Goal: Information Seeking & Learning: Learn about a topic

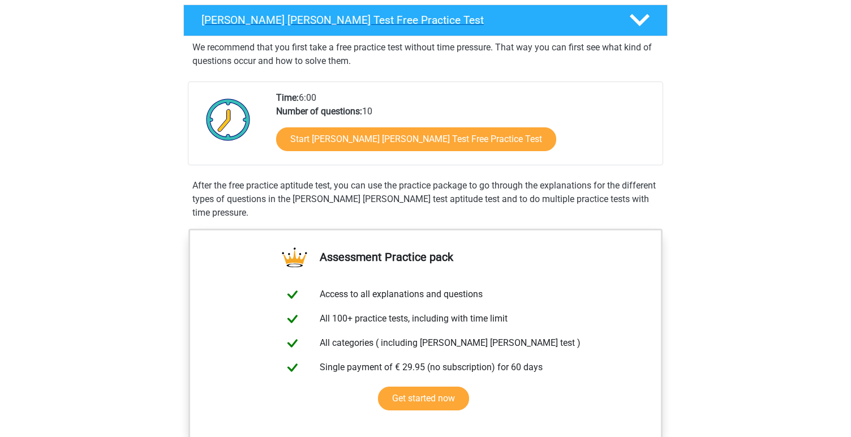
scroll to position [197, 0]
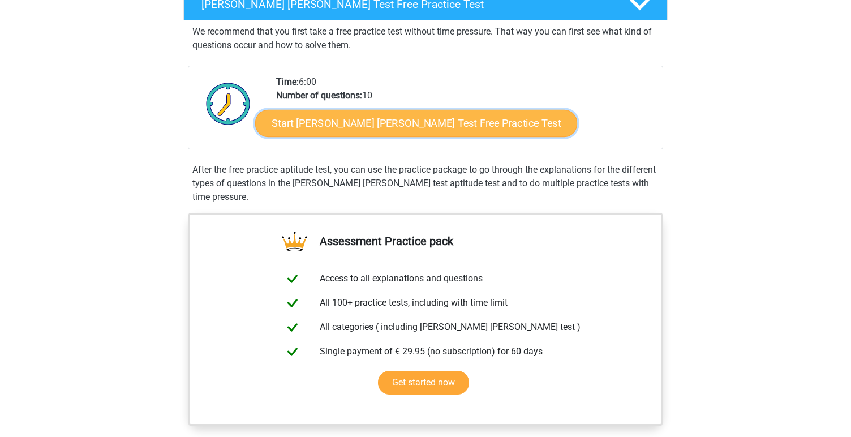
click at [340, 121] on link "Start Watson Glaser Test Free Practice Test" at bounding box center [416, 123] width 322 height 27
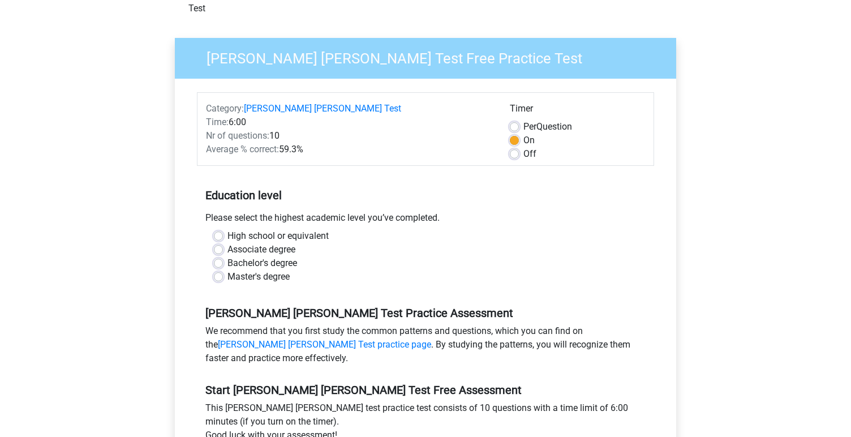
scroll to position [69, 0]
click at [265, 229] on label "High school or equivalent" at bounding box center [277, 236] width 101 height 14
click at [223, 229] on input "High school or equivalent" at bounding box center [218, 234] width 9 height 11
radio input "true"
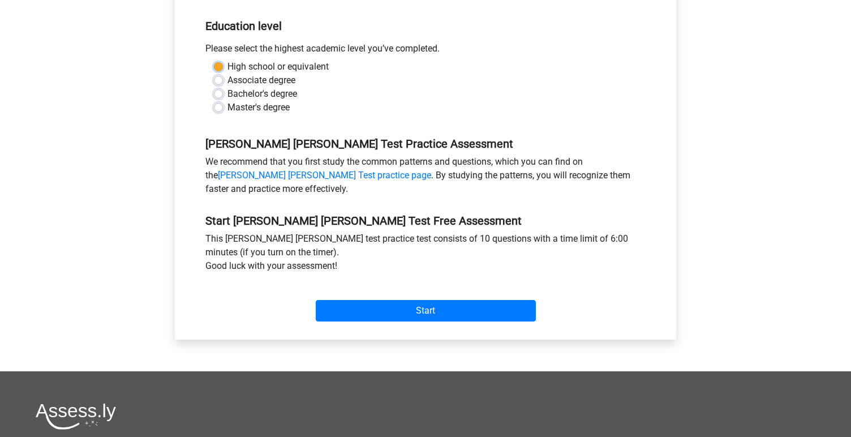
scroll to position [239, 0]
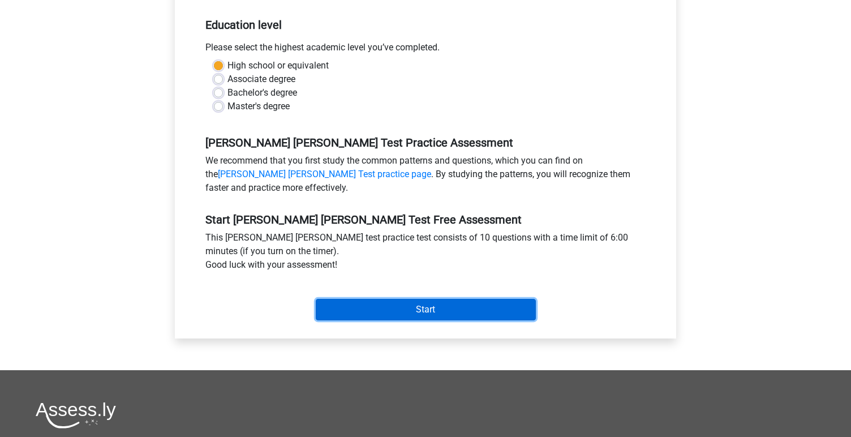
click at [397, 299] on input "Start" at bounding box center [426, 310] width 220 height 22
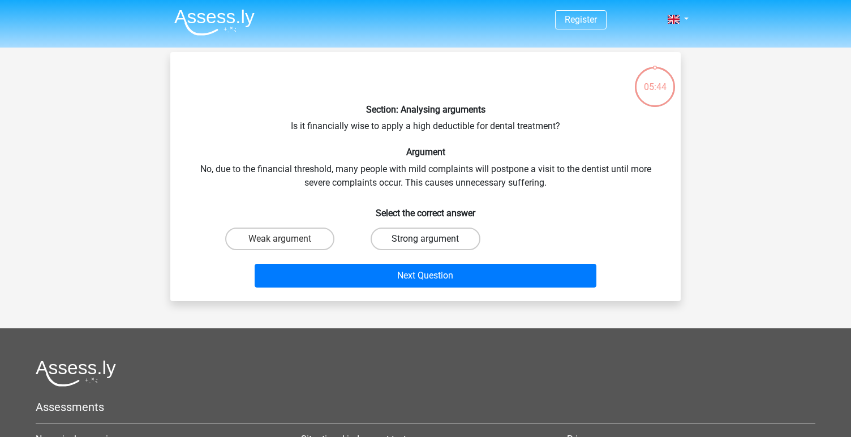
click at [442, 237] on label "Strong argument" at bounding box center [425, 238] width 109 height 23
click at [433, 239] on input "Strong argument" at bounding box center [429, 242] width 7 height 7
radio input "true"
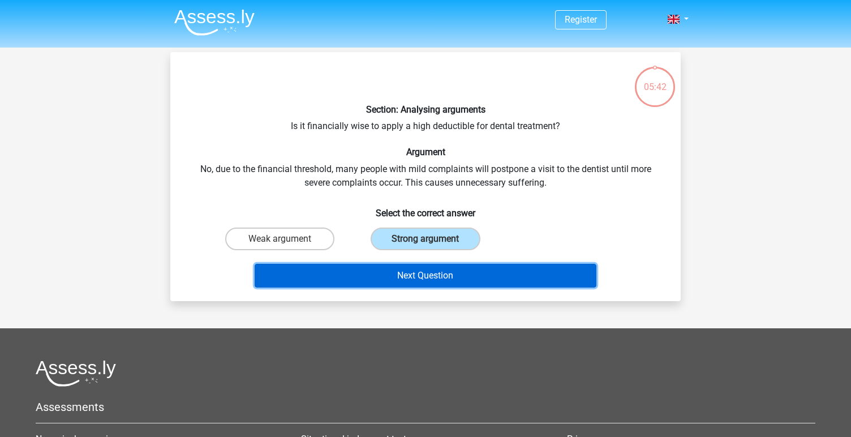
click at [431, 274] on button "Next Question" at bounding box center [426, 276] width 342 height 24
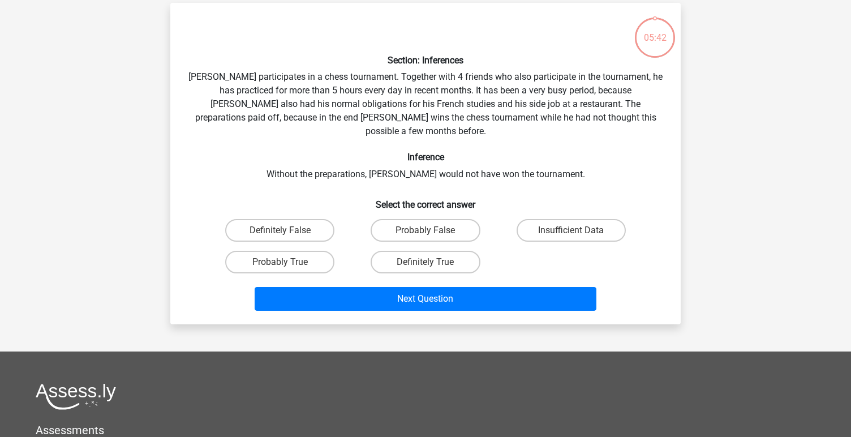
scroll to position [52, 0]
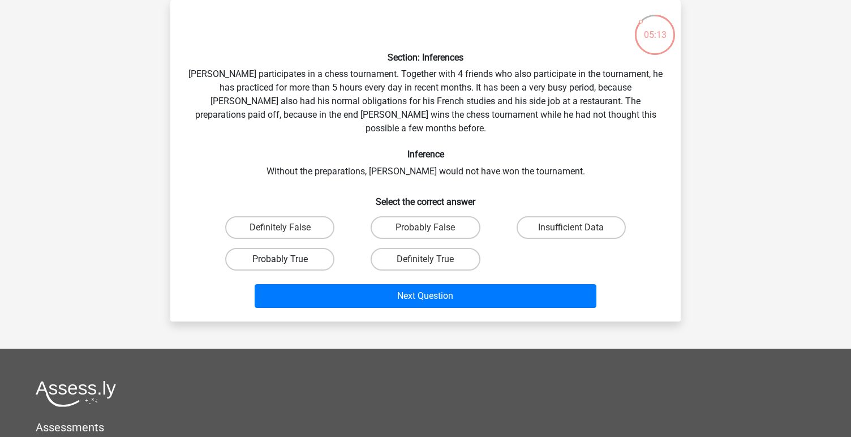
click at [277, 248] on label "Probably True" at bounding box center [279, 259] width 109 height 23
click at [280, 259] on input "Probably True" at bounding box center [283, 262] width 7 height 7
radio input "true"
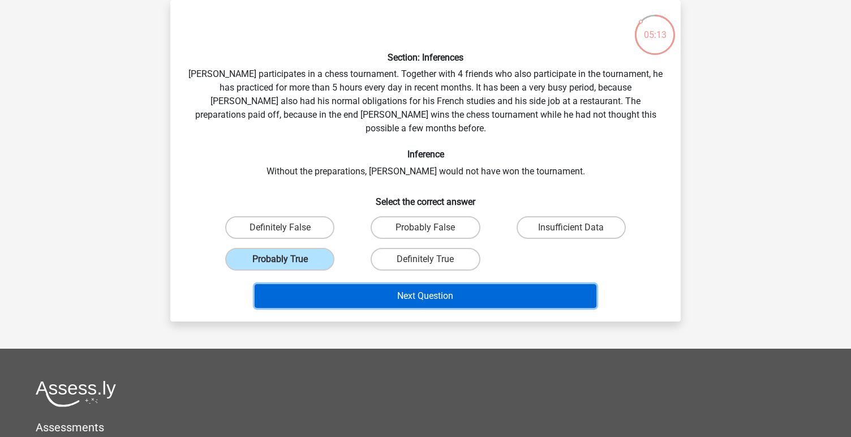
click at [313, 284] on button "Next Question" at bounding box center [426, 296] width 342 height 24
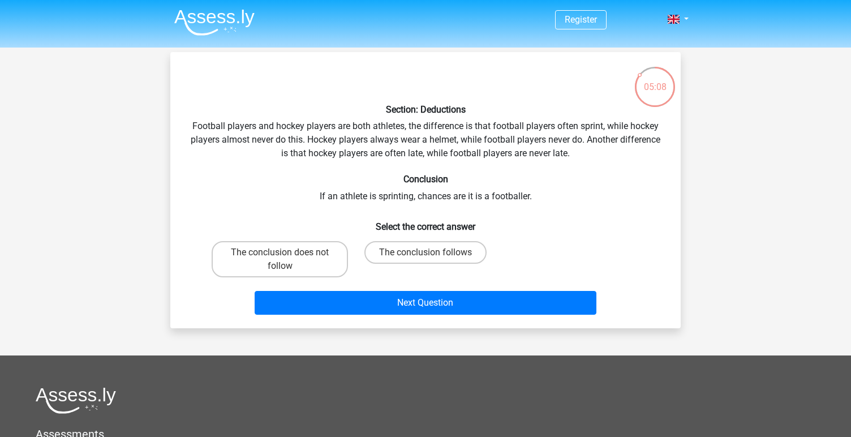
scroll to position [2, 0]
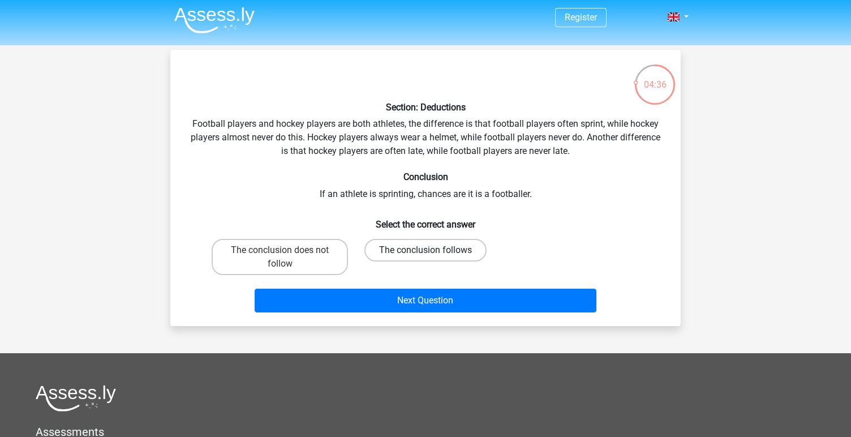
click at [386, 250] on label "The conclusion follows" at bounding box center [425, 250] width 122 height 23
click at [426, 250] on input "The conclusion follows" at bounding box center [429, 253] width 7 height 7
radio input "true"
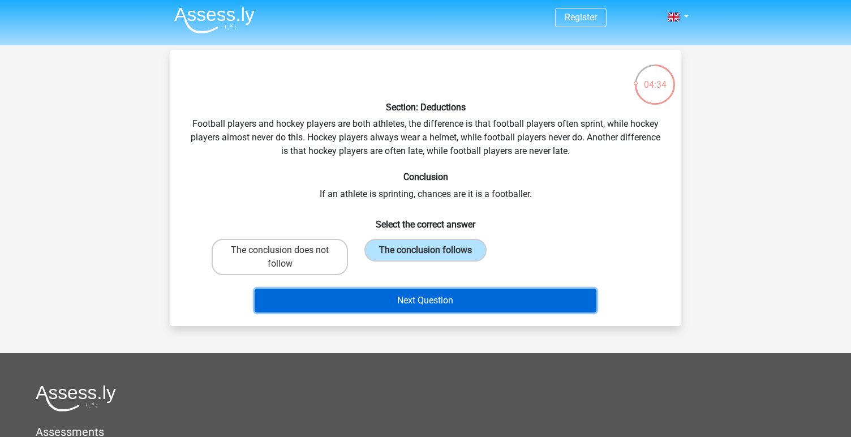
click at [369, 298] on button "Next Question" at bounding box center [426, 301] width 342 height 24
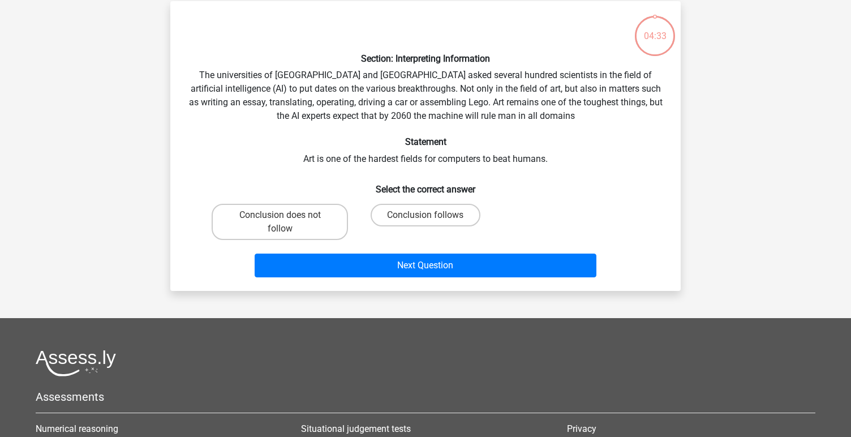
scroll to position [52, 0]
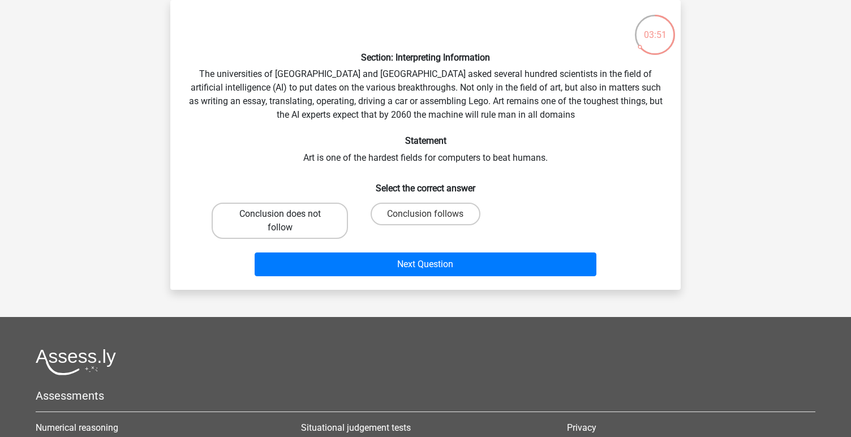
click at [289, 216] on label "Conclusion does not follow" at bounding box center [280, 221] width 136 height 36
click at [287, 216] on input "Conclusion does not follow" at bounding box center [283, 217] width 7 height 7
radio input "true"
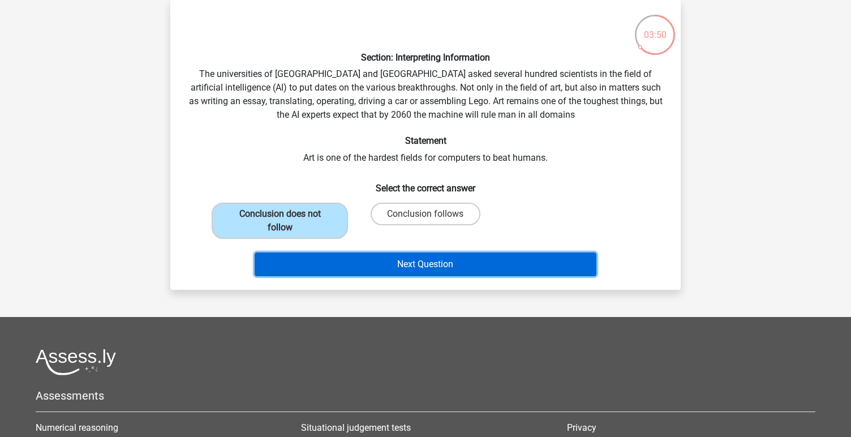
click at [343, 266] on button "Next Question" at bounding box center [426, 264] width 342 height 24
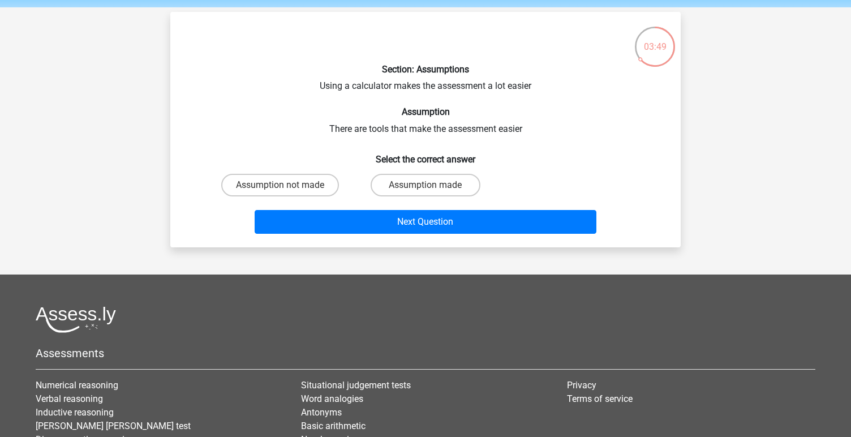
scroll to position [39, 0]
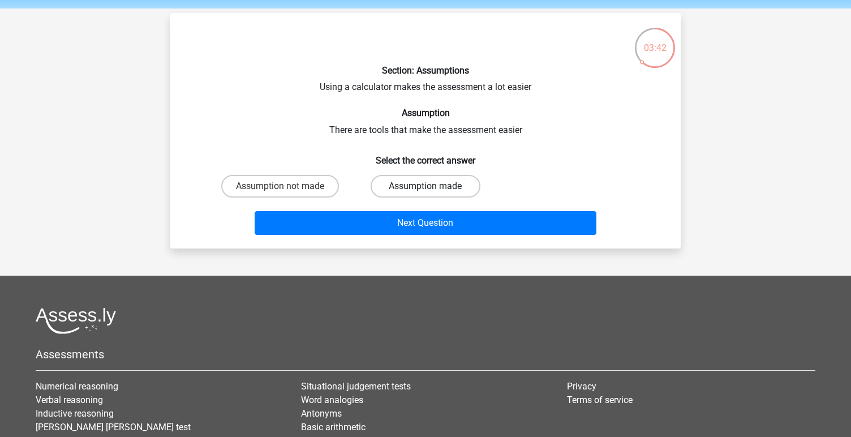
click at [406, 192] on label "Assumption made" at bounding box center [425, 186] width 109 height 23
click at [426, 192] on input "Assumption made" at bounding box center [429, 189] width 7 height 7
radio input "true"
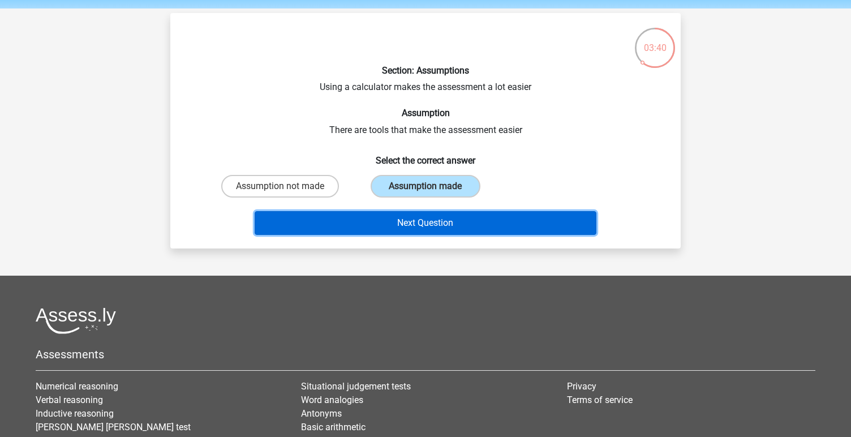
click at [384, 220] on button "Next Question" at bounding box center [426, 223] width 342 height 24
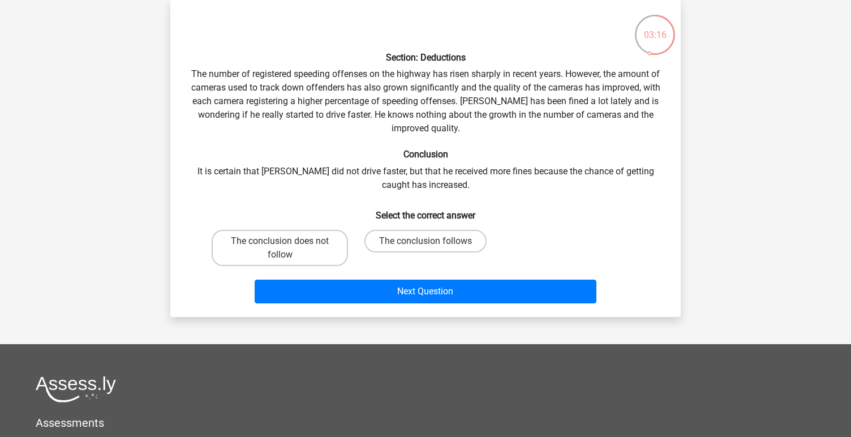
scroll to position [0, 0]
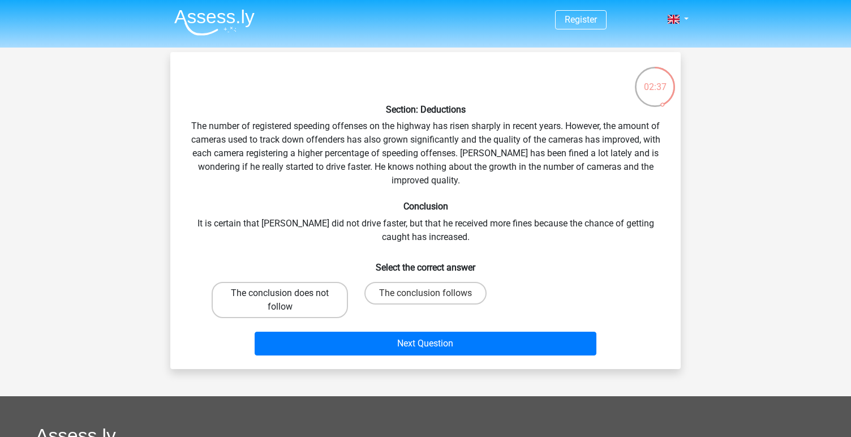
click at [302, 299] on label "The conclusion does not follow" at bounding box center [280, 300] width 136 height 36
click at [287, 299] on input "The conclusion does not follow" at bounding box center [283, 296] width 7 height 7
radio input "true"
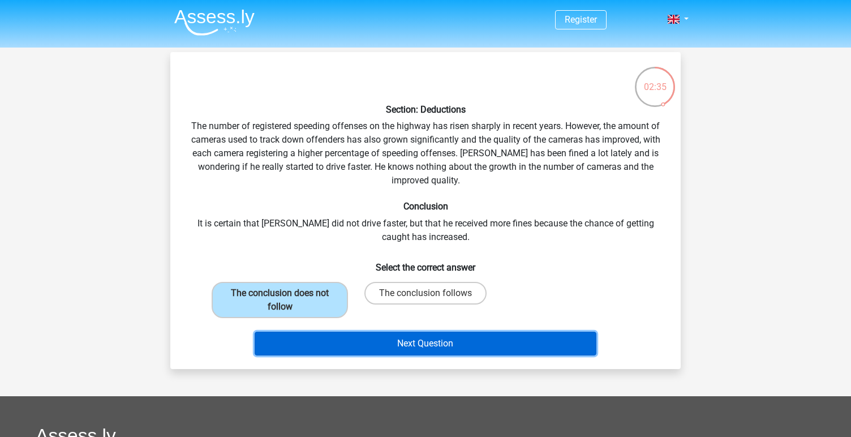
click at [306, 338] on button "Next Question" at bounding box center [426, 344] width 342 height 24
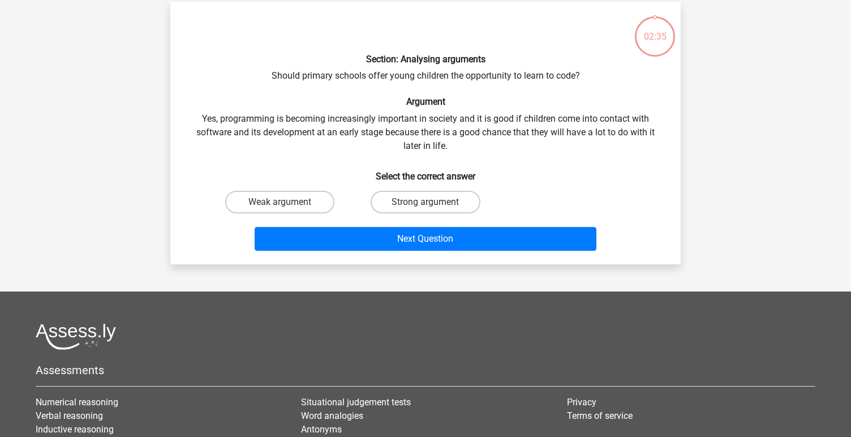
scroll to position [52, 0]
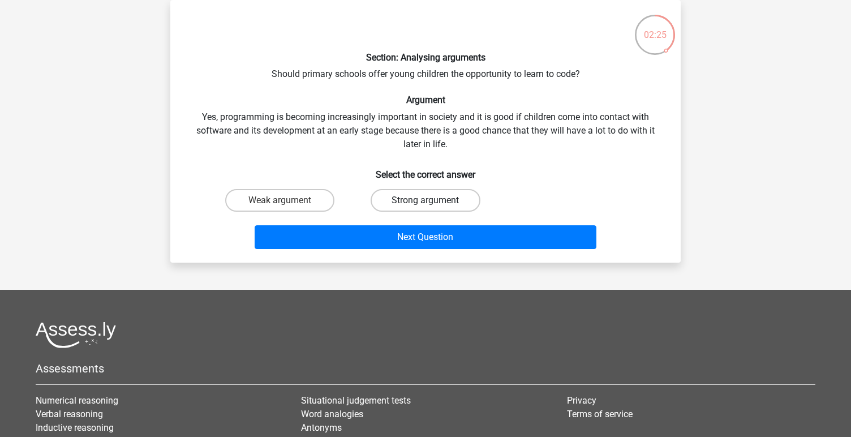
click at [431, 192] on label "Strong argument" at bounding box center [425, 200] width 109 height 23
click at [431, 200] on input "Strong argument" at bounding box center [429, 203] width 7 height 7
radio input "true"
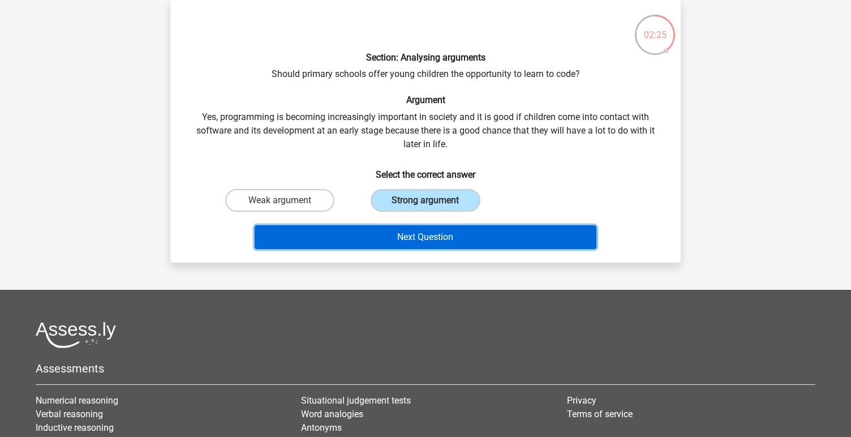
click at [420, 232] on button "Next Question" at bounding box center [426, 237] width 342 height 24
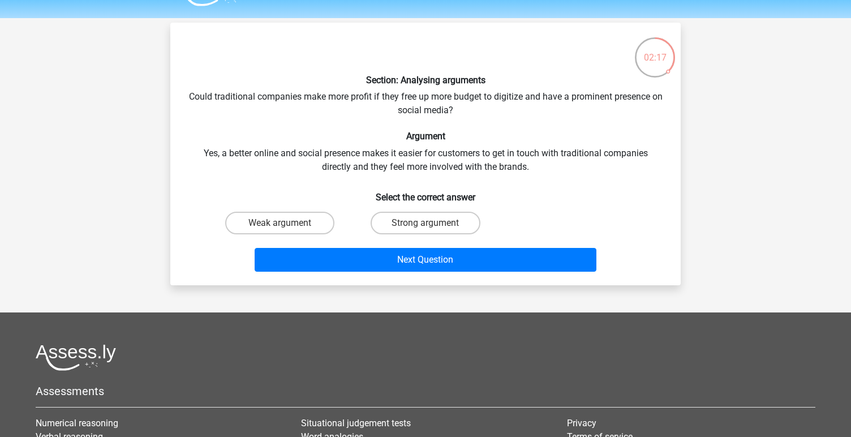
scroll to position [29, 0]
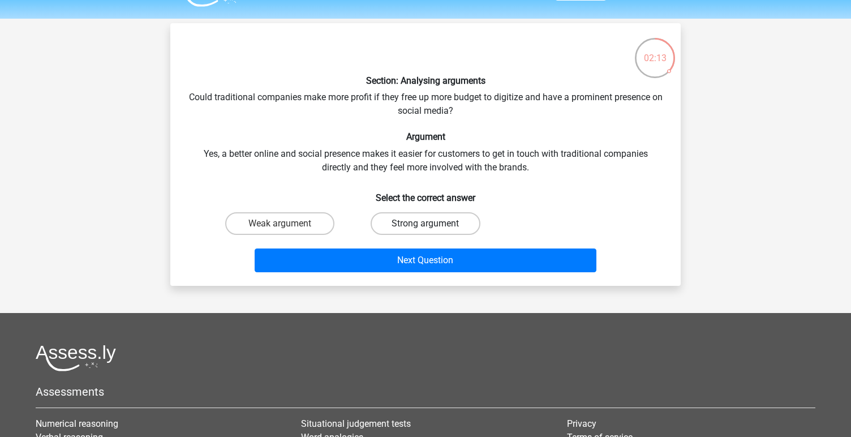
click at [415, 226] on label "Strong argument" at bounding box center [425, 223] width 109 height 23
click at [426, 226] on input "Strong argument" at bounding box center [429, 227] width 7 height 7
radio input "true"
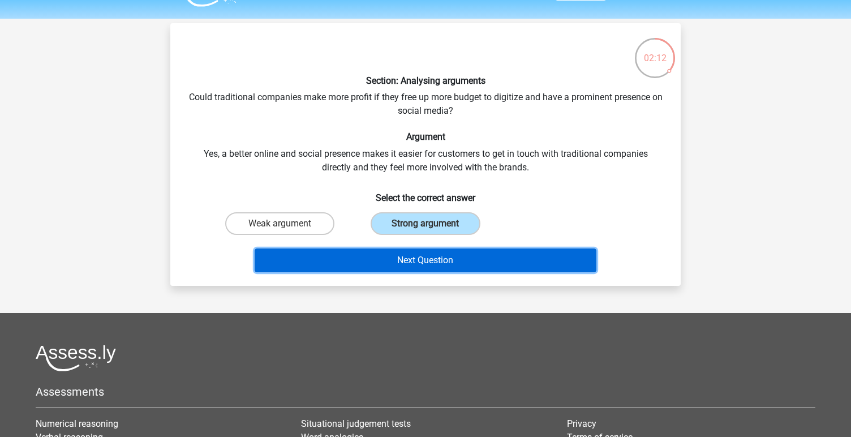
click at [403, 260] on button "Next Question" at bounding box center [426, 260] width 342 height 24
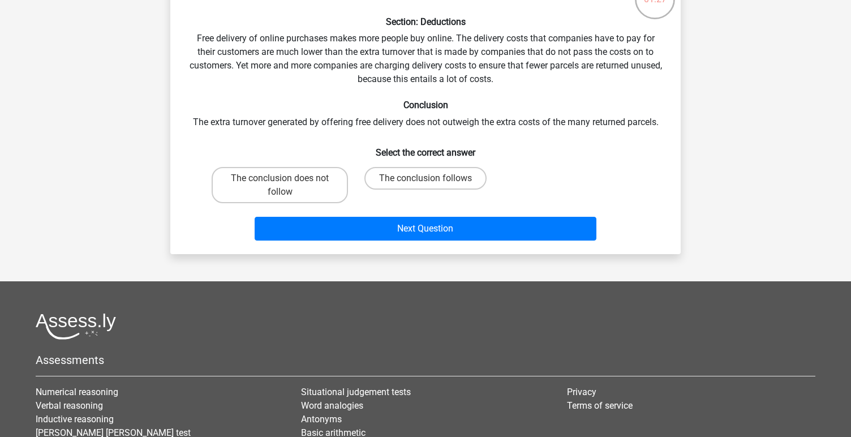
scroll to position [89, 0]
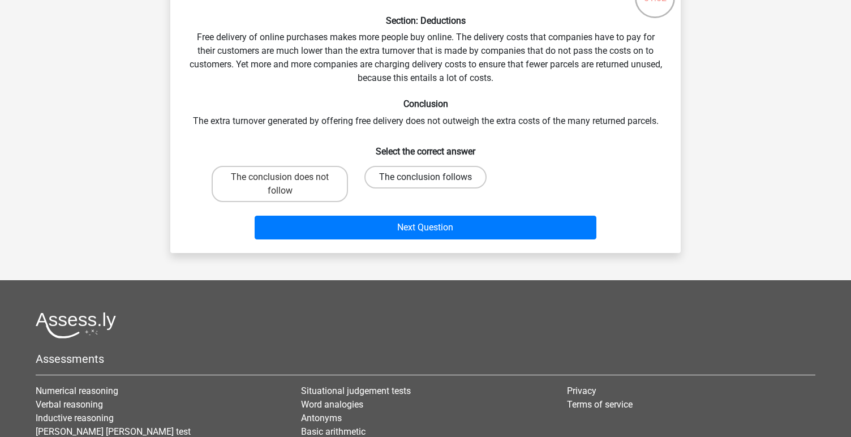
click at [389, 173] on label "The conclusion follows" at bounding box center [425, 177] width 122 height 23
click at [426, 177] on input "The conclusion follows" at bounding box center [429, 180] width 7 height 7
radio input "true"
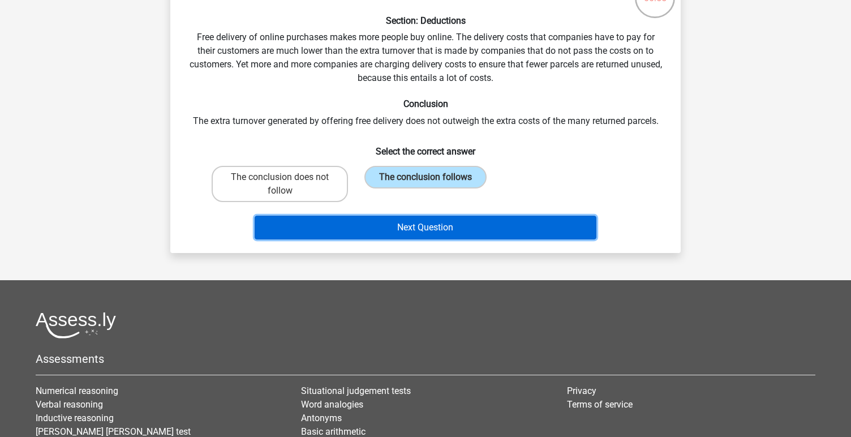
click at [377, 221] on button "Next Question" at bounding box center [426, 228] width 342 height 24
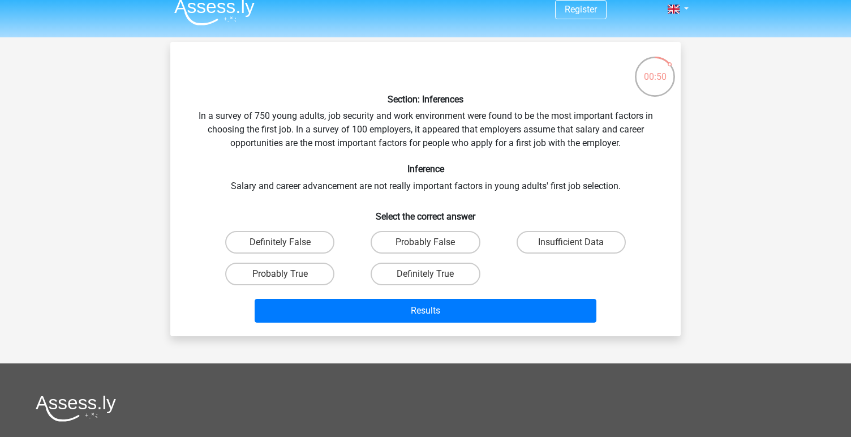
scroll to position [0, 0]
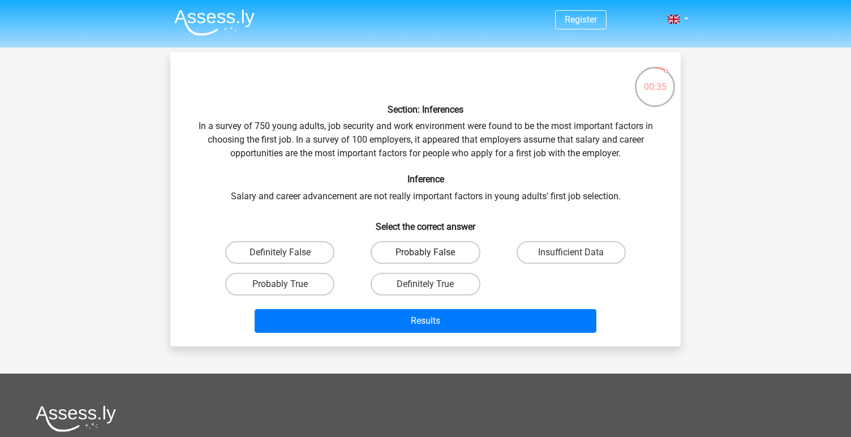
click at [415, 253] on label "Probably False" at bounding box center [425, 252] width 109 height 23
click at [426, 253] on input "Probably False" at bounding box center [429, 255] width 7 height 7
radio input "true"
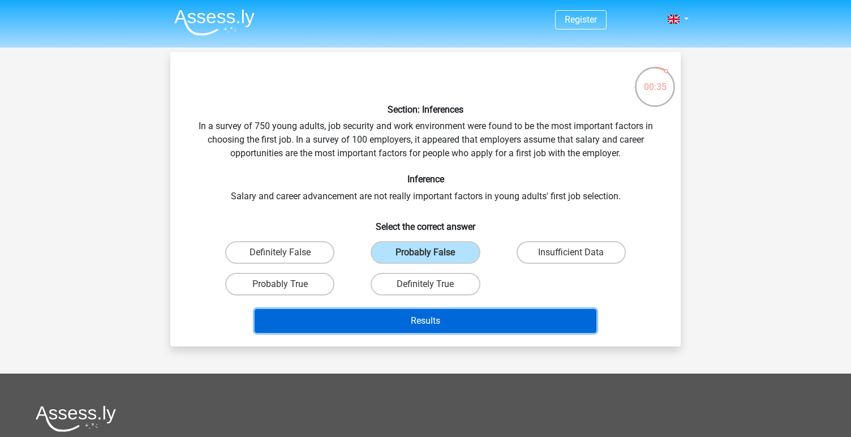
click at [403, 311] on button "Results" at bounding box center [426, 321] width 342 height 24
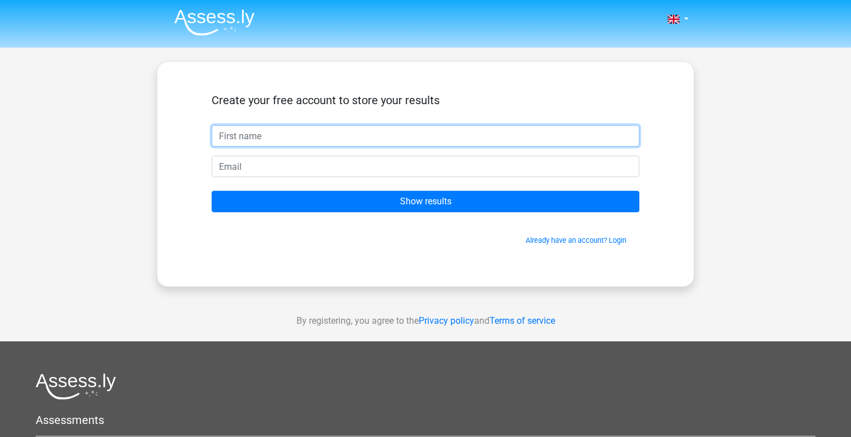
click at [319, 143] on input "text" at bounding box center [426, 136] width 428 height 22
